Goal: Information Seeking & Learning: Learn about a topic

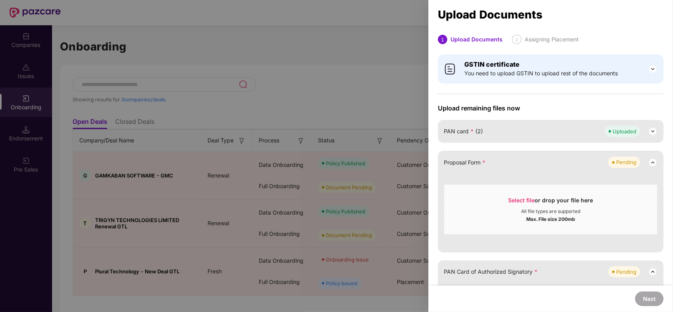
click at [322, 101] on div at bounding box center [336, 156] width 673 height 312
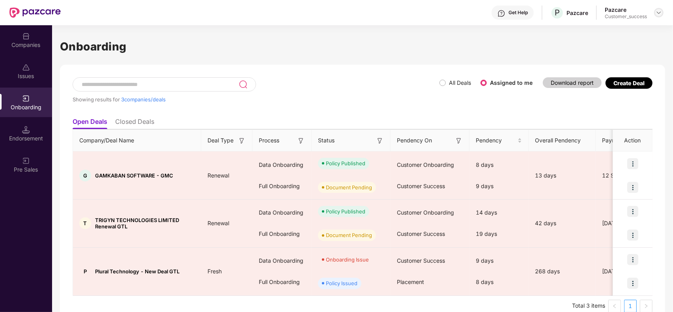
click at [658, 13] on img at bounding box center [659, 12] width 6 height 6
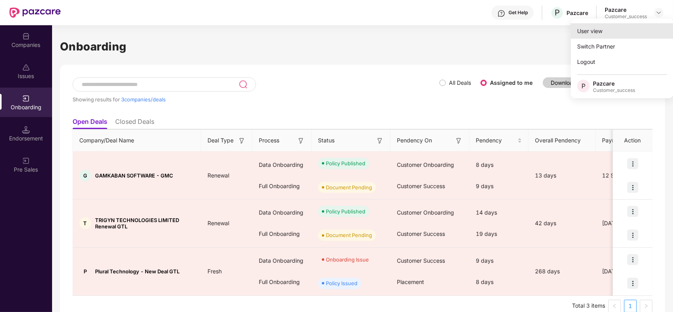
click at [612, 34] on div "User view" at bounding box center [622, 30] width 103 height 15
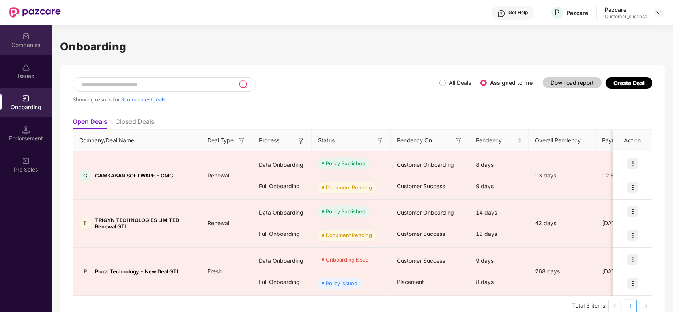
click at [32, 38] on div "Companies" at bounding box center [26, 40] width 52 height 30
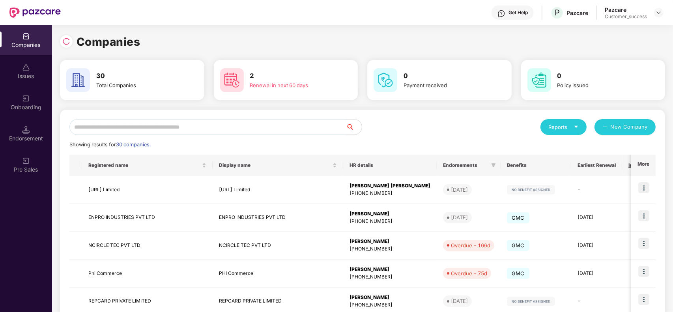
click at [119, 124] on input "text" at bounding box center [207, 127] width 277 height 16
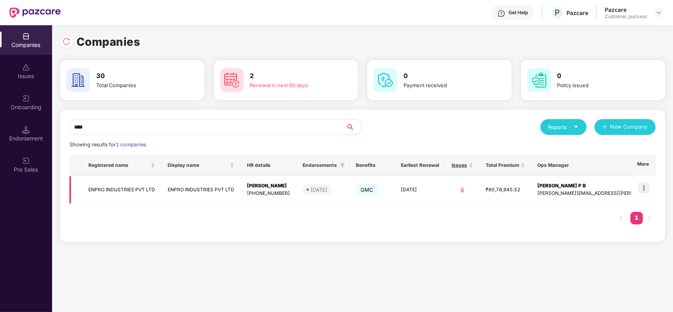
type input "****"
click at [647, 191] on img at bounding box center [644, 187] width 11 height 11
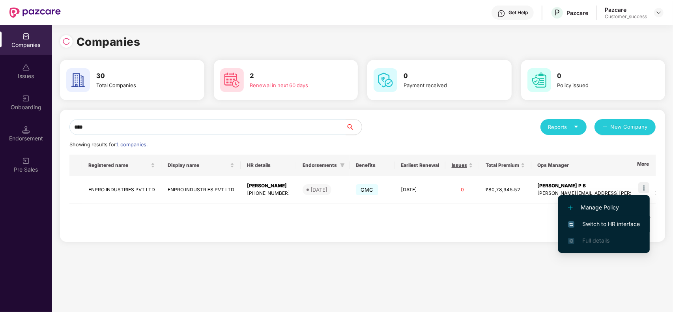
click at [602, 224] on span "Switch to HR interface" at bounding box center [604, 224] width 72 height 9
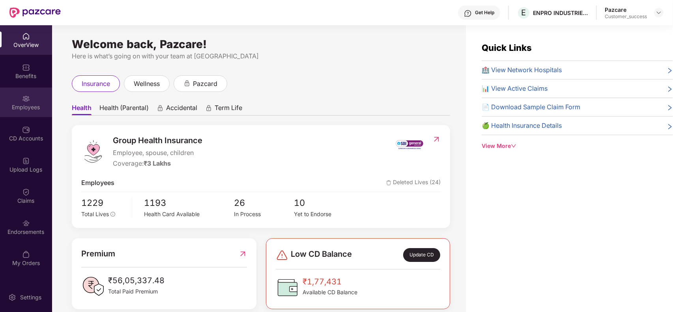
click at [34, 101] on div "Employees" at bounding box center [26, 103] width 52 height 30
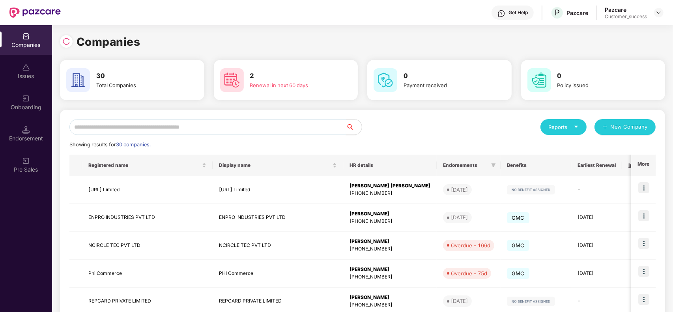
click at [137, 129] on input "text" at bounding box center [207, 127] width 277 height 16
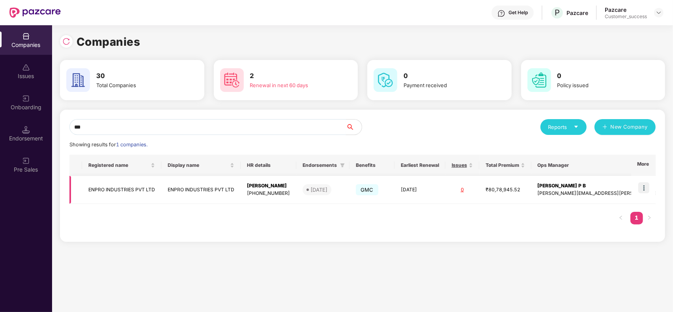
type input "***"
click at [107, 186] on td "ENPRO INDUSTRIES PVT LTD" at bounding box center [121, 190] width 79 height 28
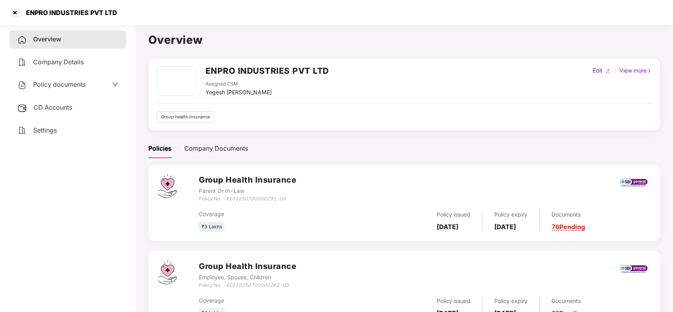
click at [79, 84] on span "Policy documents" at bounding box center [59, 85] width 52 height 8
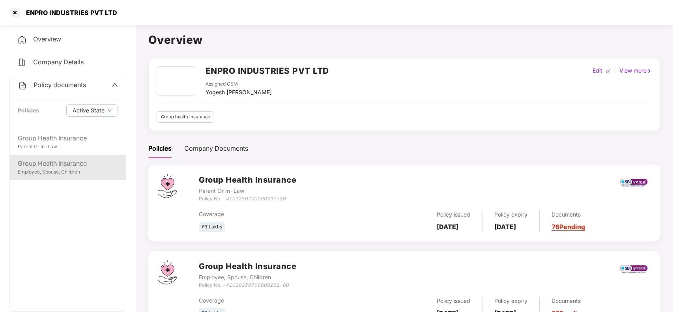
click at [69, 172] on div "Employee, Spouse, Children" at bounding box center [68, 172] width 100 height 7
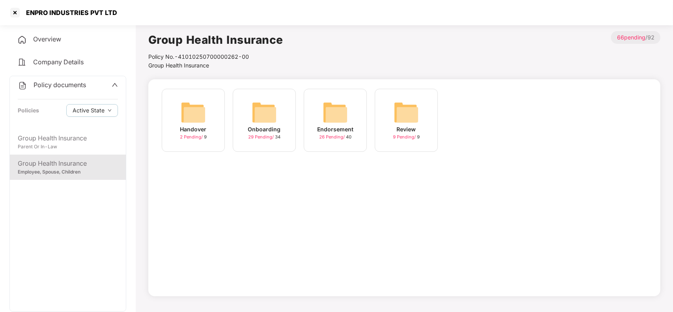
click at [340, 121] on img at bounding box center [335, 112] width 25 height 25
click at [272, 111] on img at bounding box center [264, 112] width 25 height 25
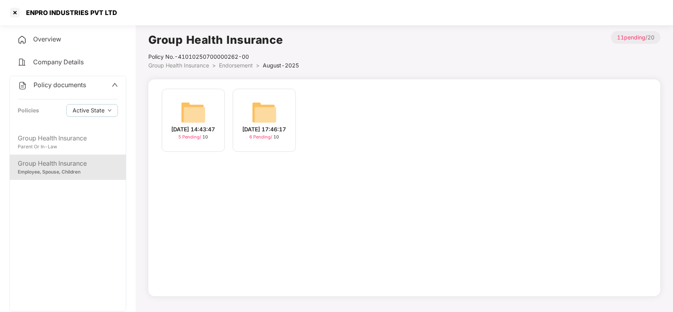
click at [261, 113] on img at bounding box center [264, 112] width 25 height 25
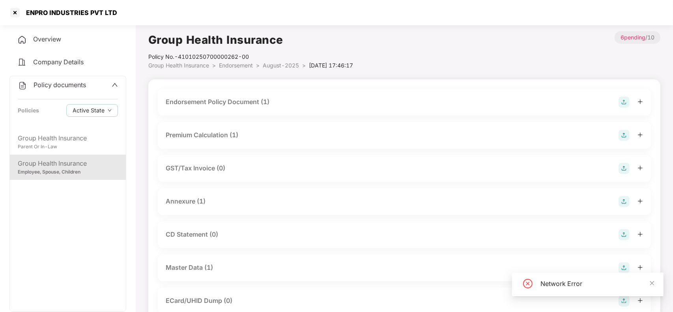
click at [298, 104] on div "Endorsement Policy Document (1)" at bounding box center [405, 102] width 478 height 11
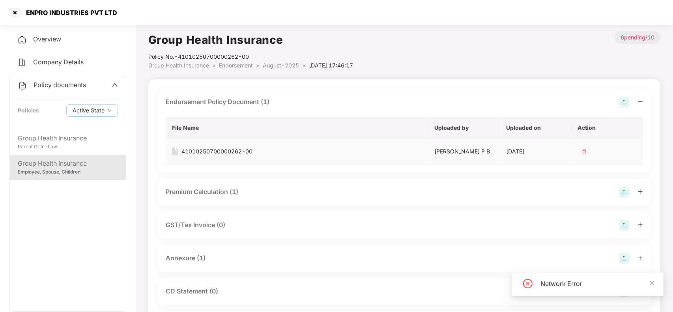
click at [218, 151] on div "41010250700000262-00" at bounding box center [217, 151] width 71 height 9
click at [15, 15] on div at bounding box center [15, 12] width 13 height 13
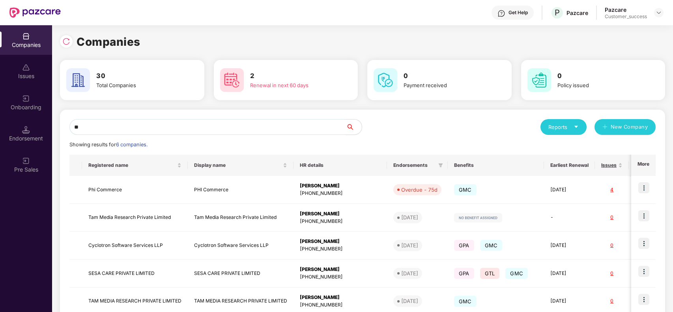
click at [205, 126] on input "**" at bounding box center [207, 127] width 277 height 16
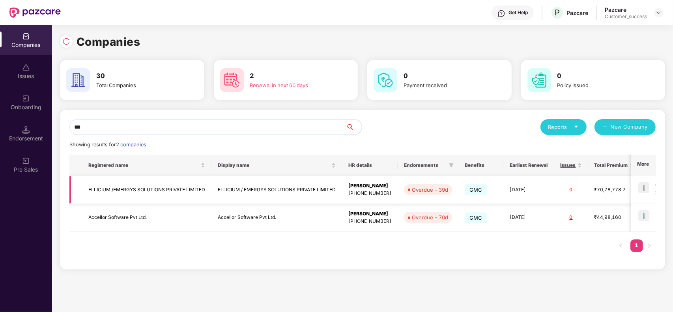
type input "***"
click at [125, 187] on td "ELLICIUM /EMERGYS SOLUTIONS PRIVATE LIMITED" at bounding box center [146, 190] width 129 height 28
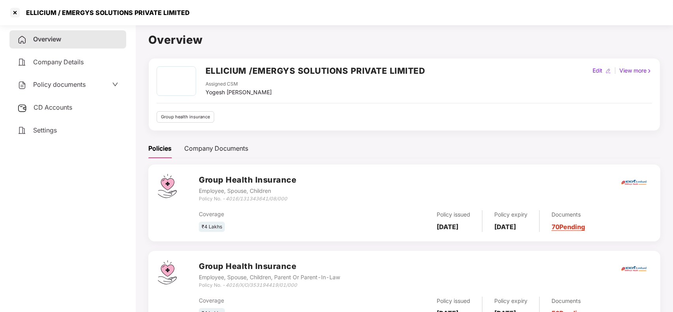
click at [76, 87] on span "Policy documents" at bounding box center [59, 85] width 52 height 8
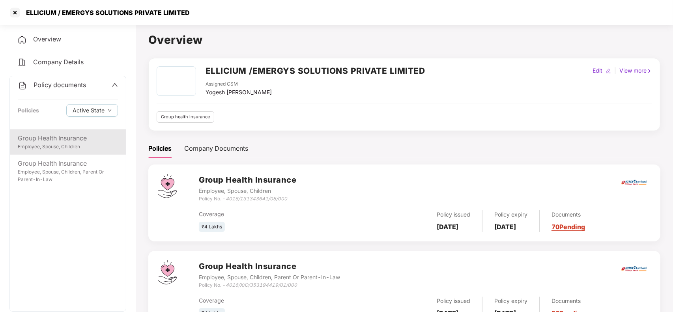
click at [72, 137] on div "Group Health Insurance" at bounding box center [68, 138] width 100 height 10
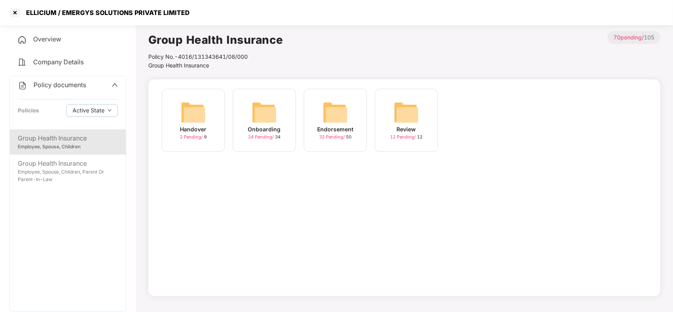
click at [332, 117] on img at bounding box center [335, 112] width 25 height 25
click at [395, 116] on img at bounding box center [406, 112] width 25 height 25
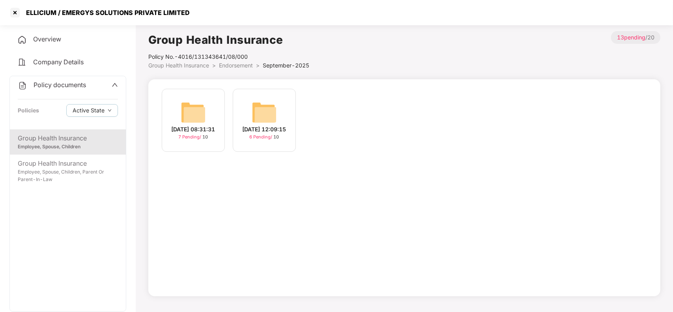
click at [198, 111] on img at bounding box center [193, 112] width 25 height 25
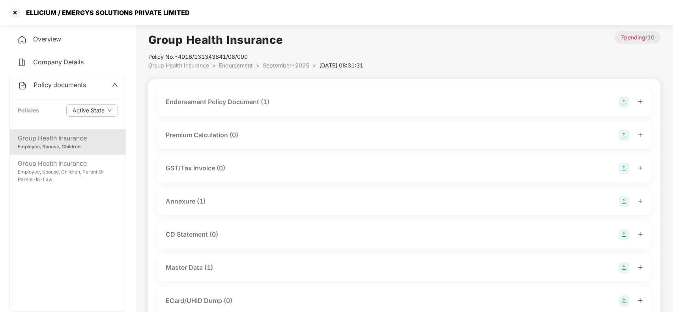
click at [213, 267] on div "Master Data (1)" at bounding box center [189, 268] width 47 height 10
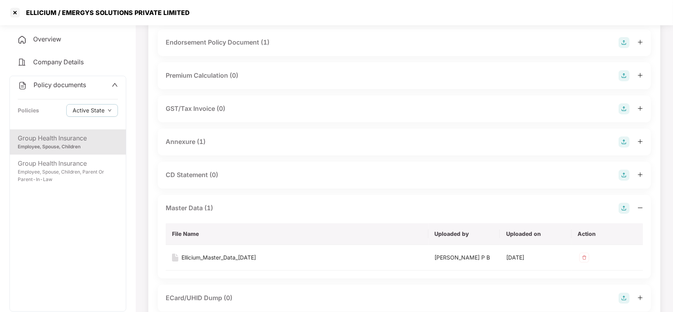
scroll to position [79, 0]
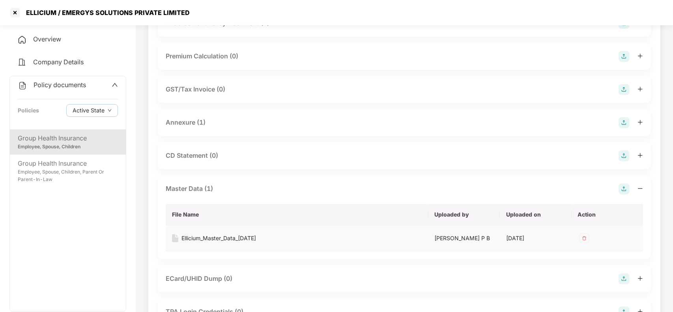
click at [223, 237] on div "Ellicium_Master_Data_08-07-2025" at bounding box center [219, 238] width 75 height 9
click at [17, 14] on div at bounding box center [15, 12] width 13 height 13
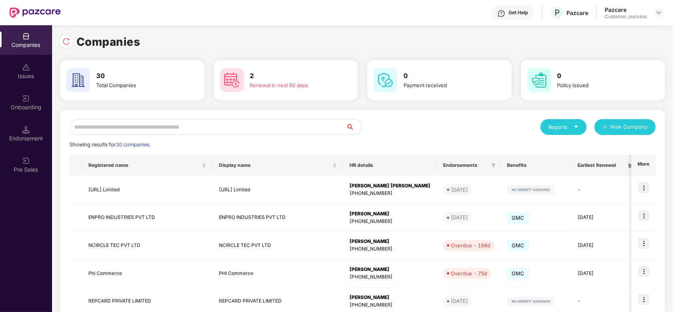
click at [129, 123] on input "text" at bounding box center [207, 127] width 277 height 16
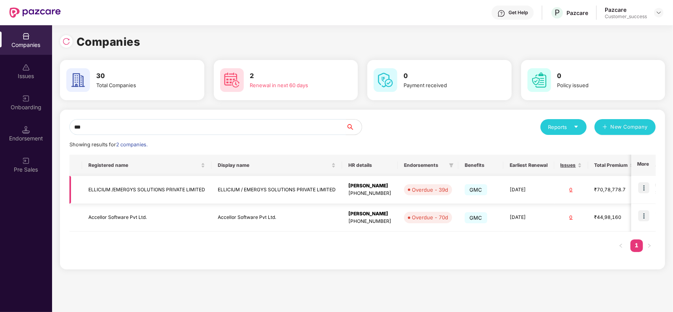
type input "***"
click at [646, 189] on img at bounding box center [644, 187] width 11 height 11
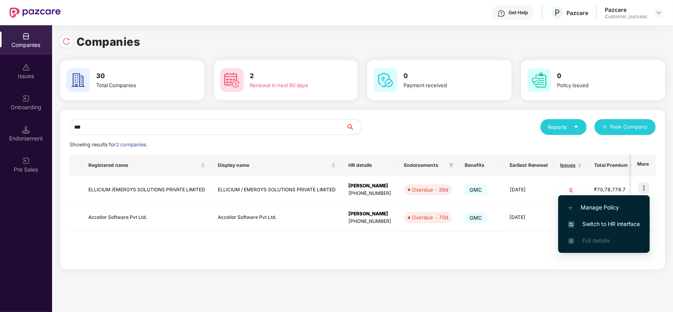
click at [581, 228] on span "Switch to HR interface" at bounding box center [604, 224] width 72 height 9
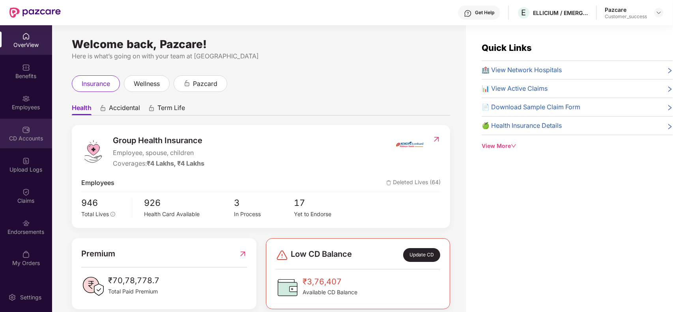
click at [28, 127] on img at bounding box center [26, 130] width 8 height 8
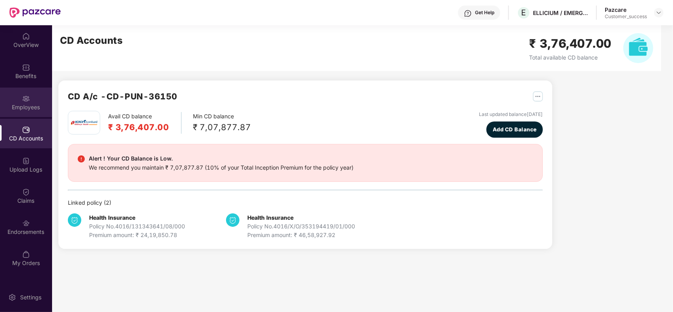
click at [28, 100] on img at bounding box center [26, 99] width 8 height 8
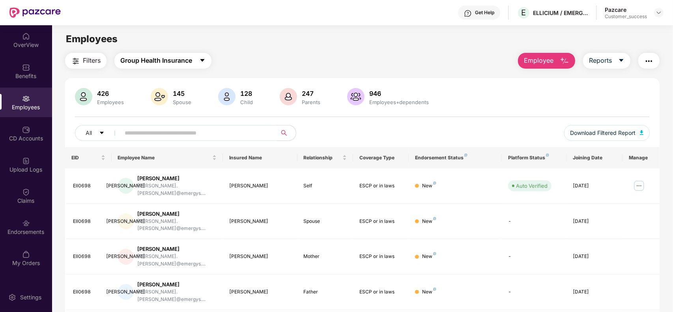
click at [158, 56] on span "Group Health Insurance" at bounding box center [156, 61] width 72 height 10
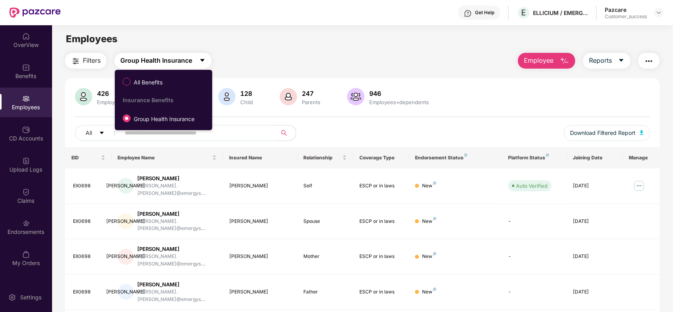
click at [158, 56] on span "Group Health Insurance" at bounding box center [156, 61] width 72 height 10
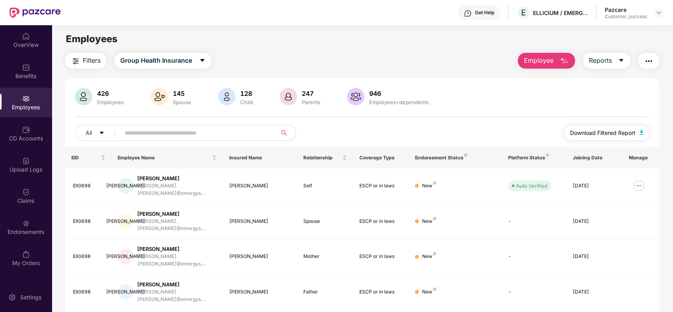
click at [584, 131] on span "Download Filtered Report" at bounding box center [604, 133] width 66 height 9
click at [26, 64] on img at bounding box center [26, 68] width 8 height 8
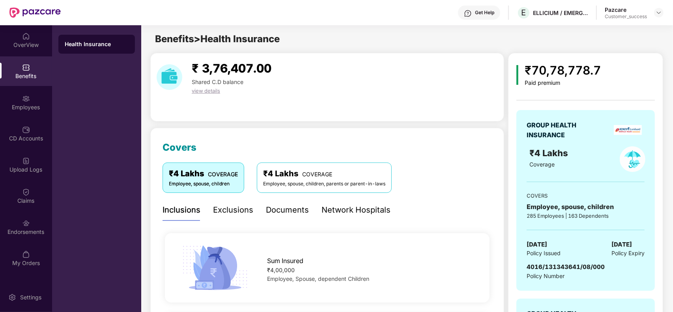
click at [572, 163] on div "Coverage" at bounding box center [567, 164] width 75 height 9
click at [502, 85] on div "₹ 3,76,407.00 Shared C.D balance view details" at bounding box center [327, 87] width 354 height 69
click at [512, 145] on div "₹70,78,778.7 Paid premium GROUP HEALTH INSURANCE ₹4 Lakhs Coverage COVERS Emplo…" at bounding box center [585, 276] width 155 height 447
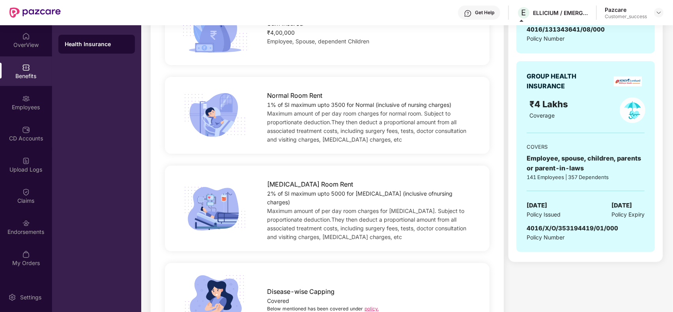
scroll to position [257, 0]
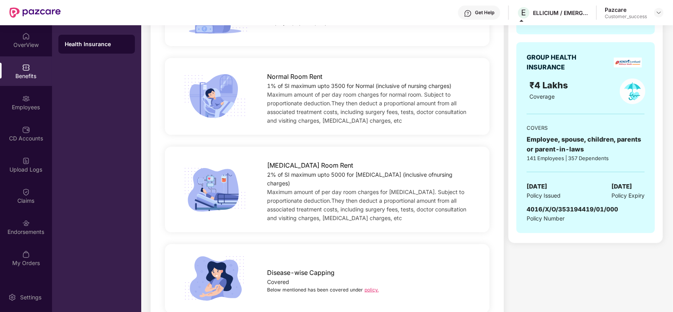
click at [557, 125] on div "COVERS" at bounding box center [586, 128] width 118 height 8
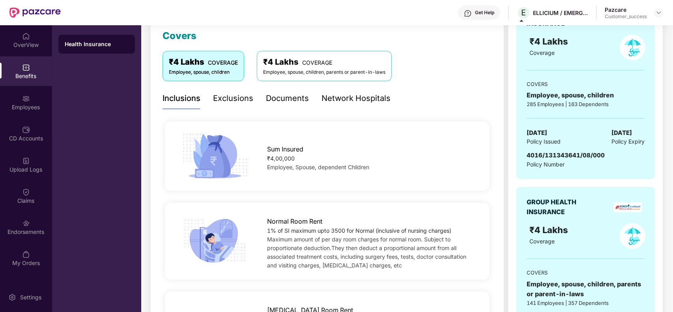
scroll to position [0, 0]
